Goal: Task Accomplishment & Management: Manage account settings

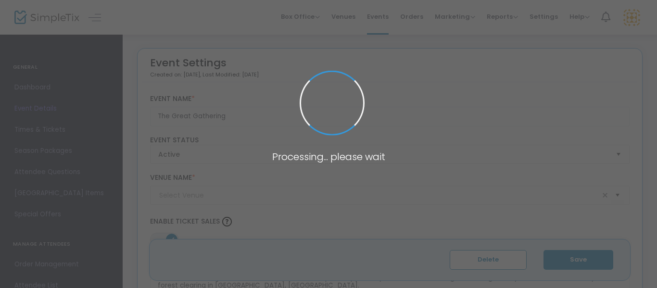
type input "[GEOGRAPHIC_DATA]"
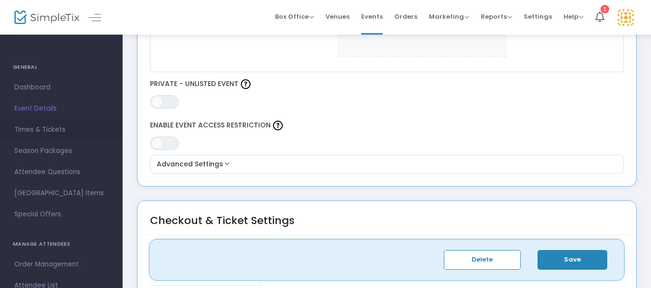
scroll to position [577, 0]
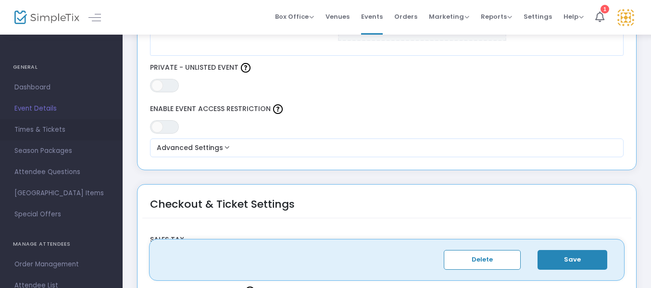
click at [40, 135] on span "Times & Tickets" at bounding box center [61, 130] width 94 height 13
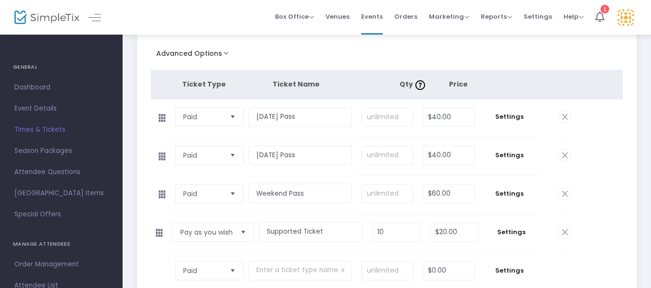
scroll to position [144, 0]
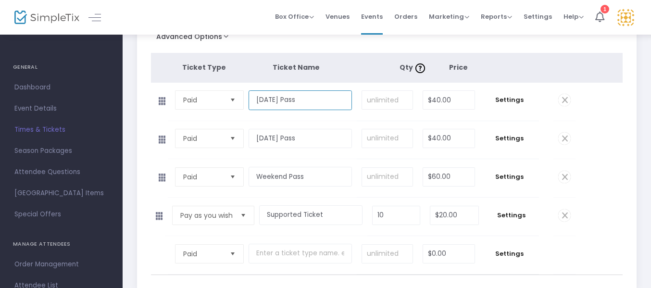
click at [276, 109] on input "[DATE] Pass" at bounding box center [300, 100] width 103 height 20
click at [514, 107] on td "Settings" at bounding box center [509, 102] width 59 height 38
click at [508, 101] on span "Settings" at bounding box center [510, 100] width 50 height 10
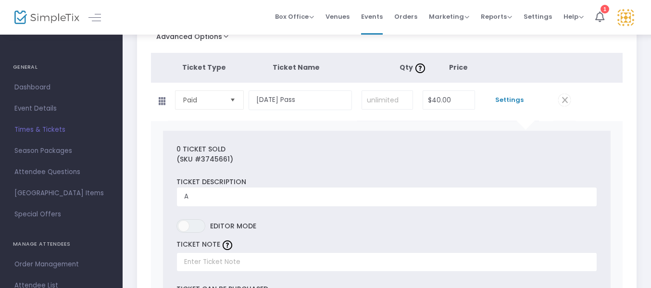
scroll to position [192, 0]
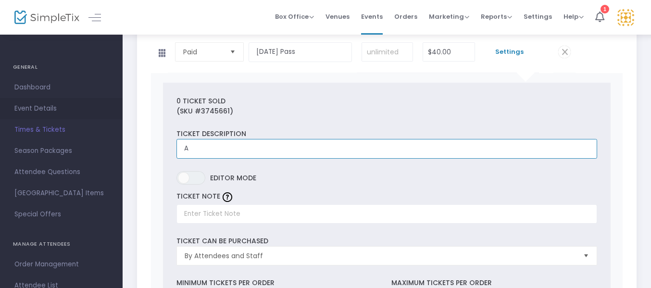
drag, startPoint x: 202, startPoint y: 152, endPoint x: 0, endPoint y: 101, distance: 208.0
click at [420, 150] on input "[DATE] includes: an opening ceremony, mushroom foraging workshop" at bounding box center [386, 149] width 421 height 20
click at [421, 150] on input "[DATE] includes: an opening ceremony, mushroom foraging workshop, [PERSON_NAME]…" at bounding box center [386, 149] width 421 height 20
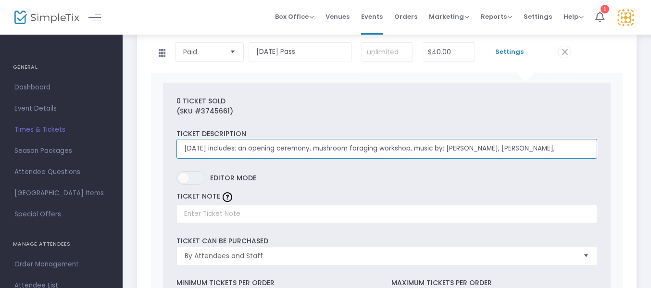
click at [567, 151] on input "[DATE] includes: an opening ceremony, mushroom foraging workshop, music by: [PE…" at bounding box center [386, 149] width 421 height 20
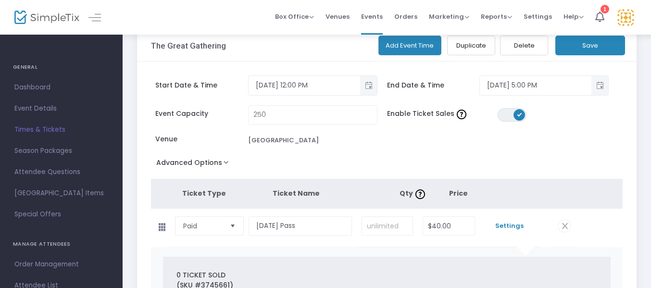
scroll to position [0, 0]
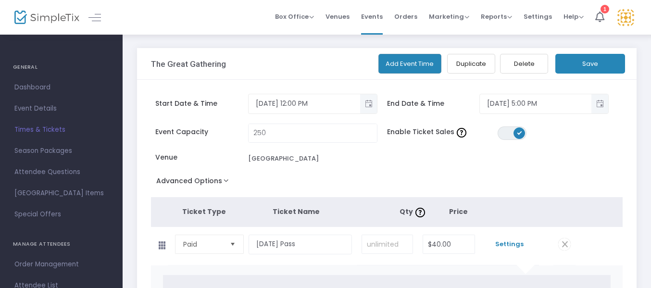
type input "[DATE] includes: an opening ceremony, mushroom foraging workshop, music by: [PE…"
click at [589, 63] on button "Save" at bounding box center [590, 64] width 70 height 20
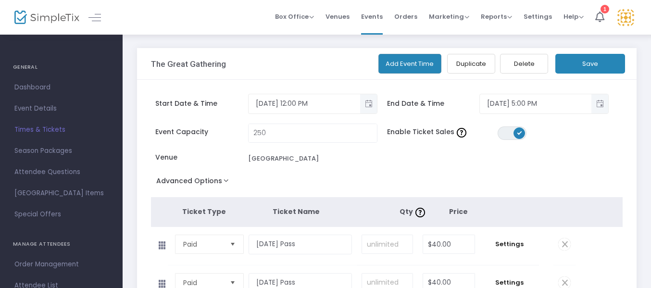
click at [354, 176] on div "Advanced Options Event Time Title Mobile eTicket color #FFFFFF Limit the total …" at bounding box center [387, 182] width 472 height 17
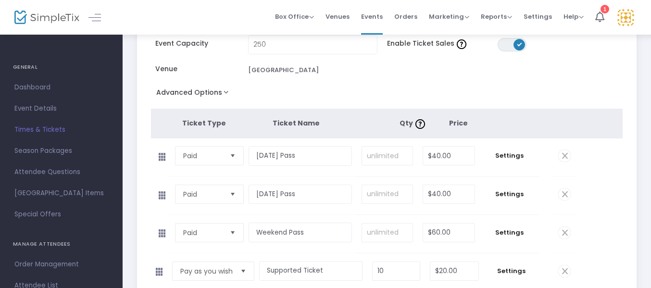
scroll to position [96, 0]
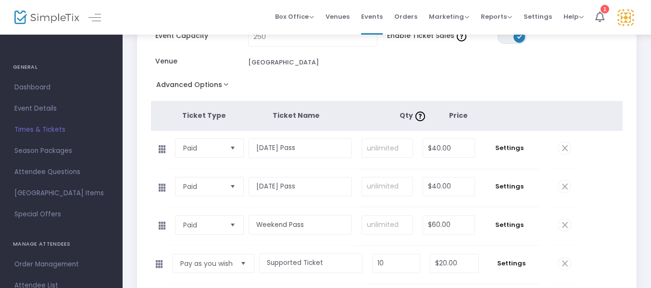
click at [535, 190] on td "Settings" at bounding box center [509, 188] width 59 height 38
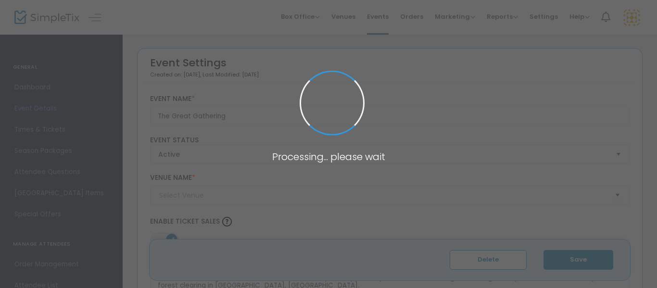
type input "[GEOGRAPHIC_DATA]"
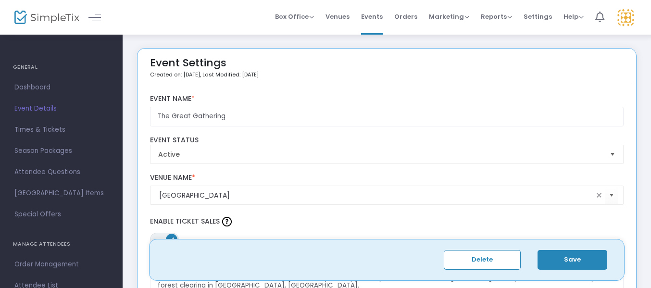
click at [22, 13] on img at bounding box center [46, 18] width 65 height 14
